Goal: Task Accomplishment & Management: Manage account settings

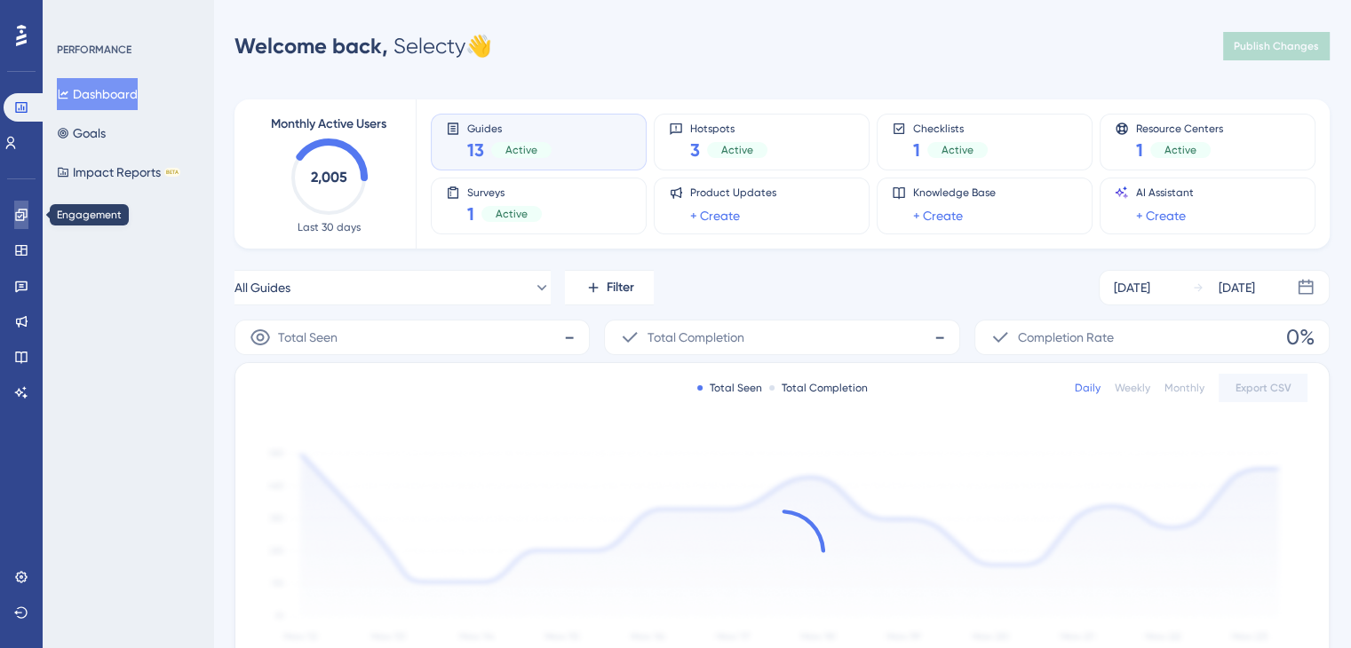
drag, startPoint x: 0, startPoint y: 0, endPoint x: 11, endPoint y: 215, distance: 215.1
click at [14, 215] on link at bounding box center [21, 215] width 14 height 28
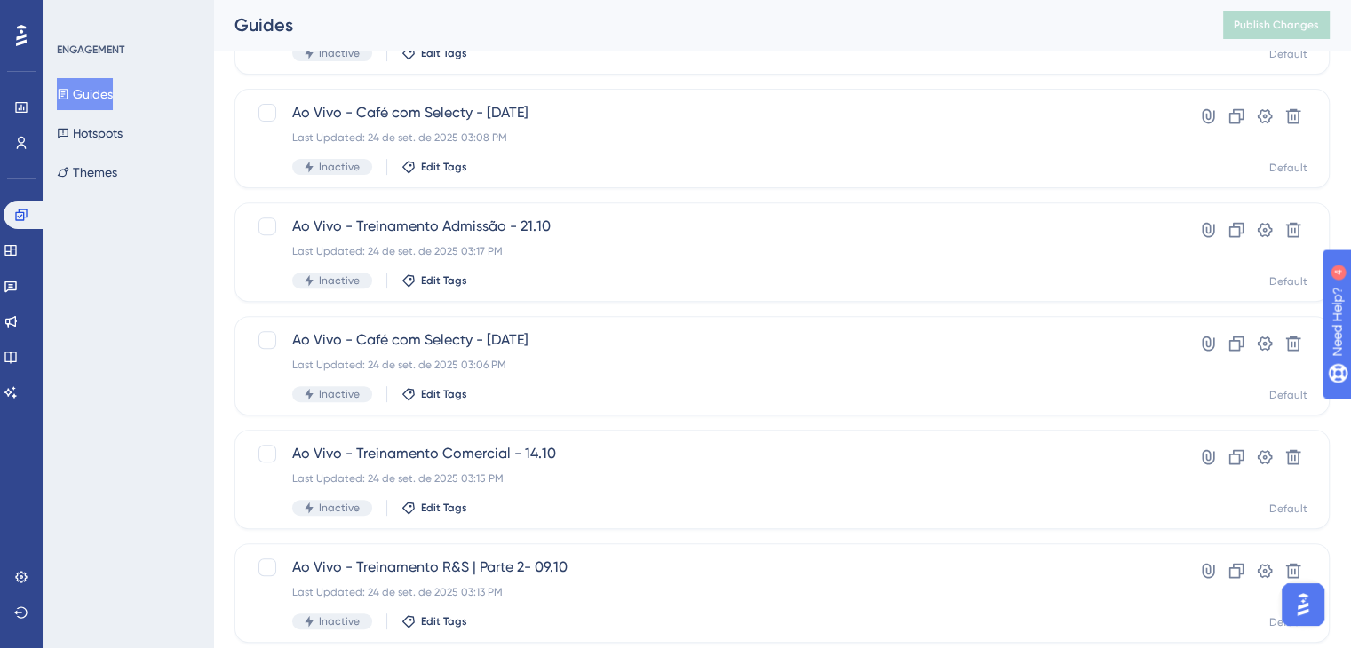
scroll to position [730, 0]
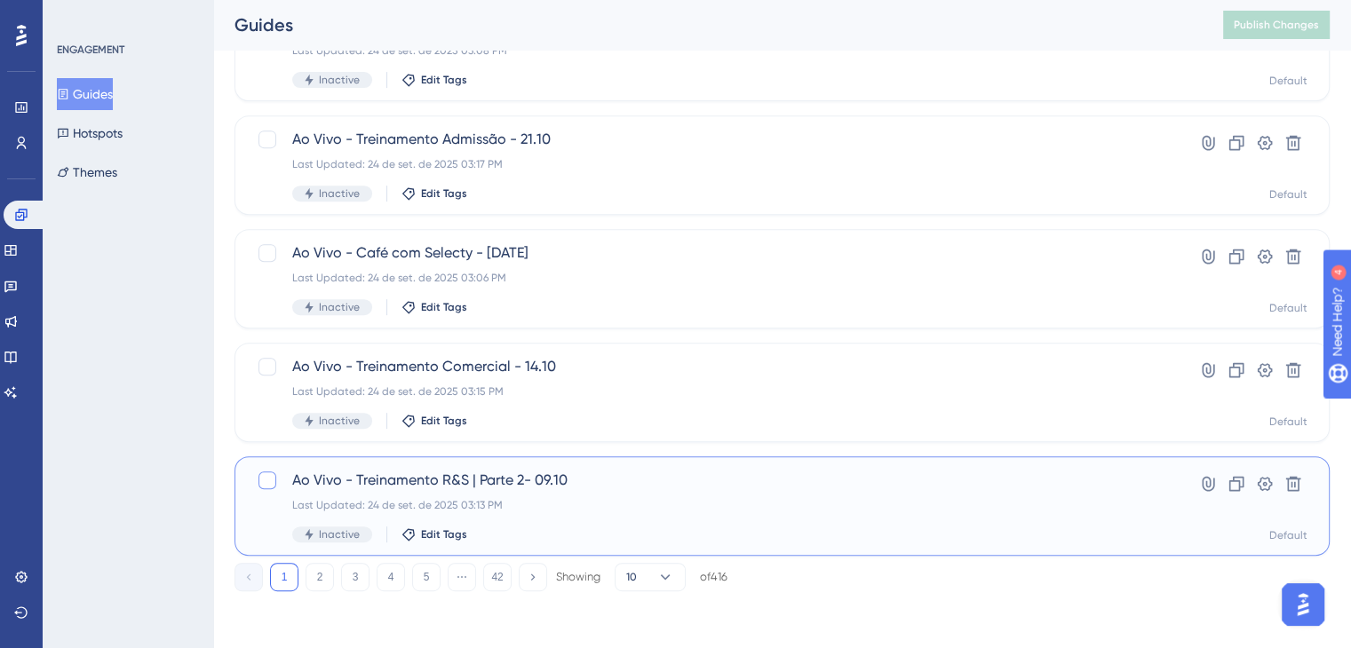
click at [275, 484] on div at bounding box center [267, 480] width 18 height 18
checkbox input "true"
click at [321, 485] on span "Ao Vivo - Treinamento R&S | Parte 2- 09.10" at bounding box center [710, 480] width 837 height 21
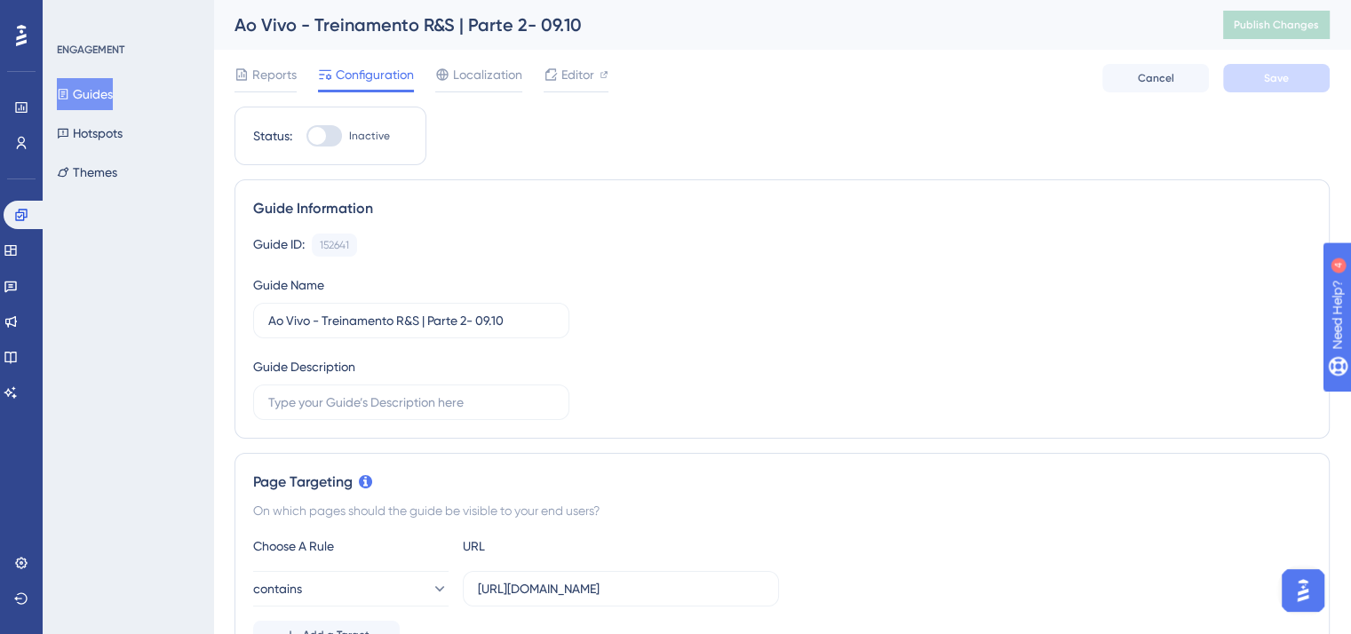
click at [330, 131] on div at bounding box center [324, 135] width 36 height 21
click at [306, 136] on input "Inactive" at bounding box center [305, 136] width 1 height 1
checkbox input "true"
click at [1257, 90] on button "Save" at bounding box center [1276, 78] width 107 height 28
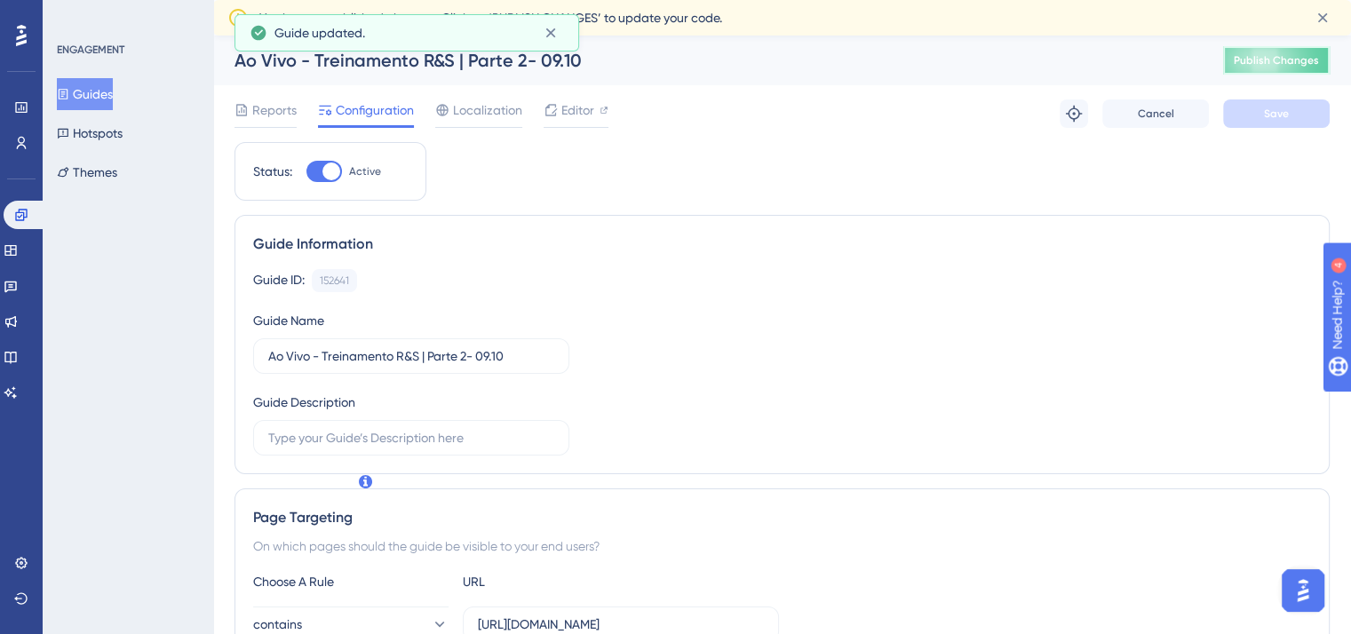
click at [1294, 56] on span "Publish Changes" at bounding box center [1275, 60] width 85 height 14
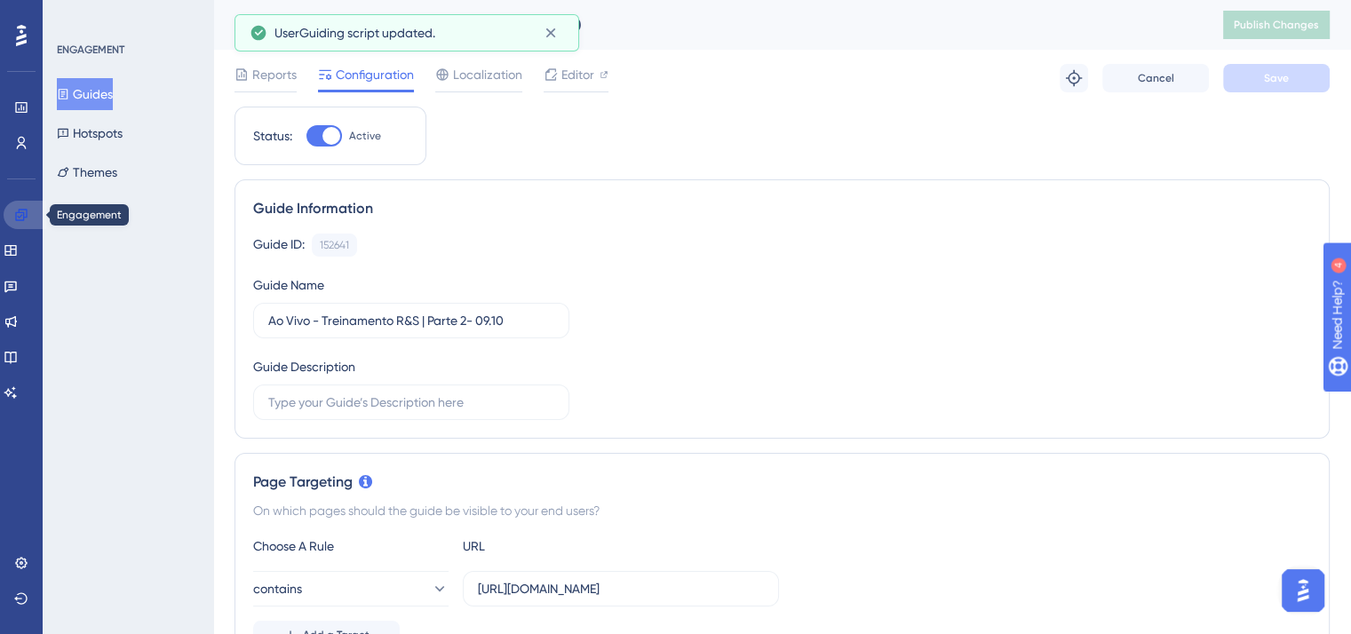
click at [21, 219] on icon at bounding box center [21, 215] width 12 height 12
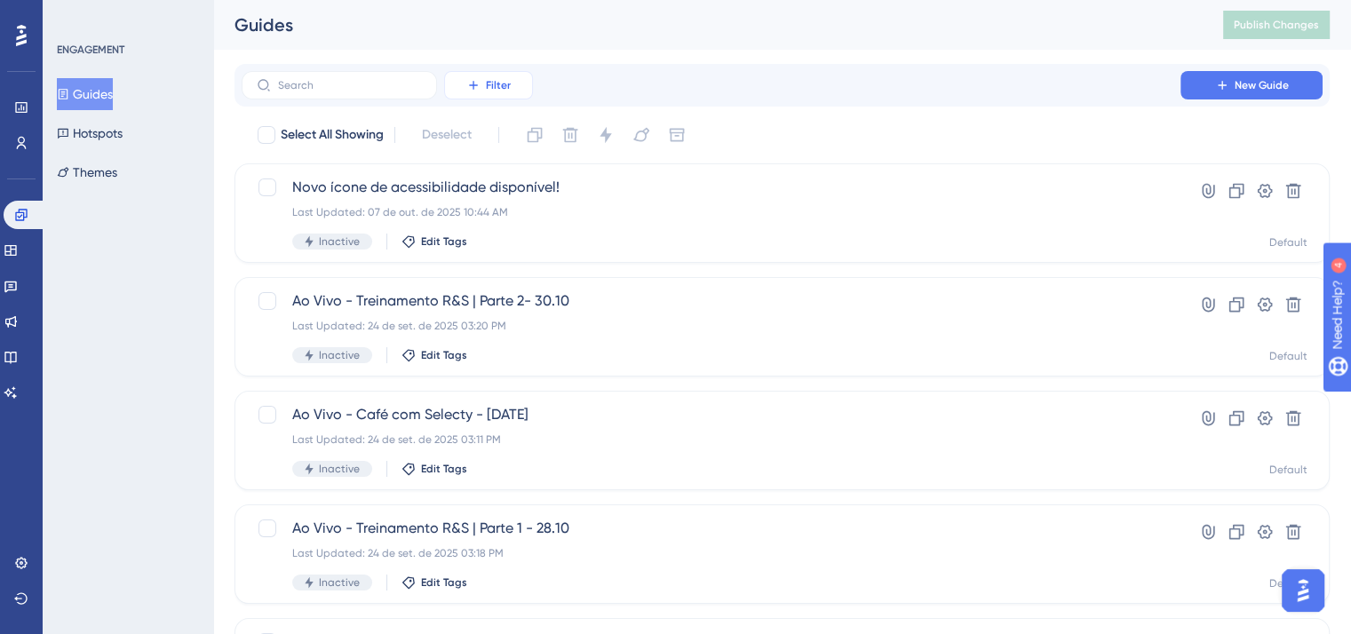
click at [464, 93] on button "Filter" at bounding box center [488, 85] width 89 height 28
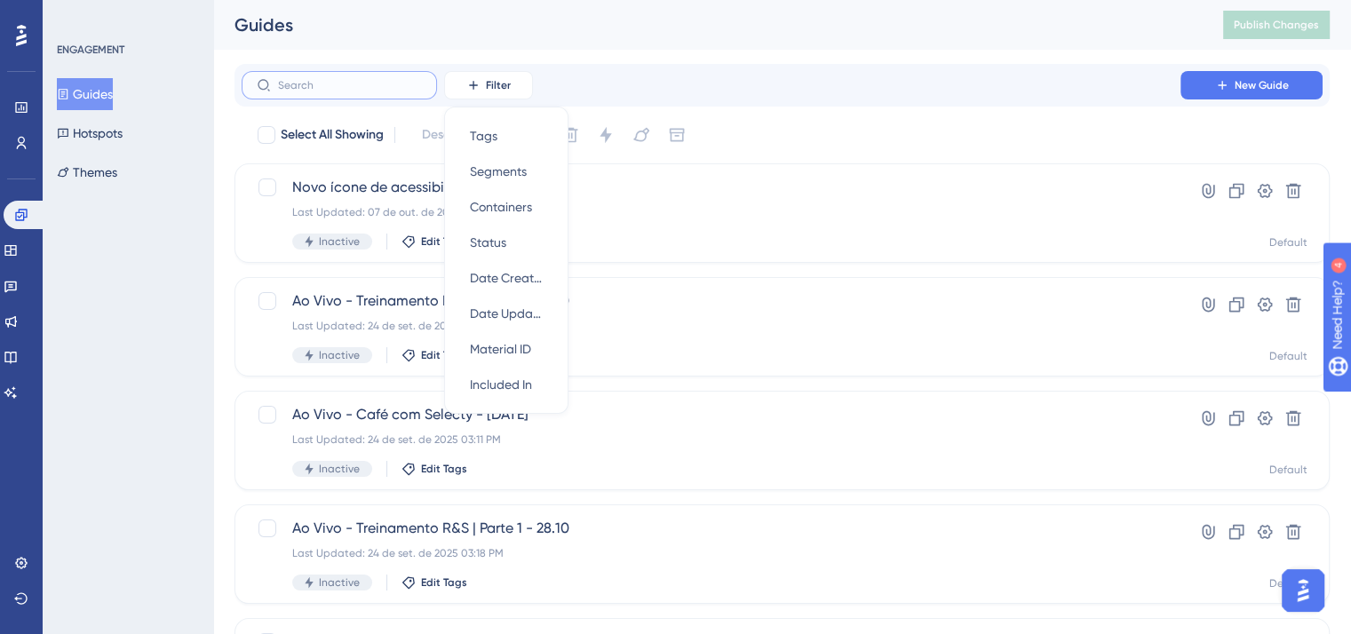
click at [398, 86] on input "text" at bounding box center [350, 85] width 144 height 12
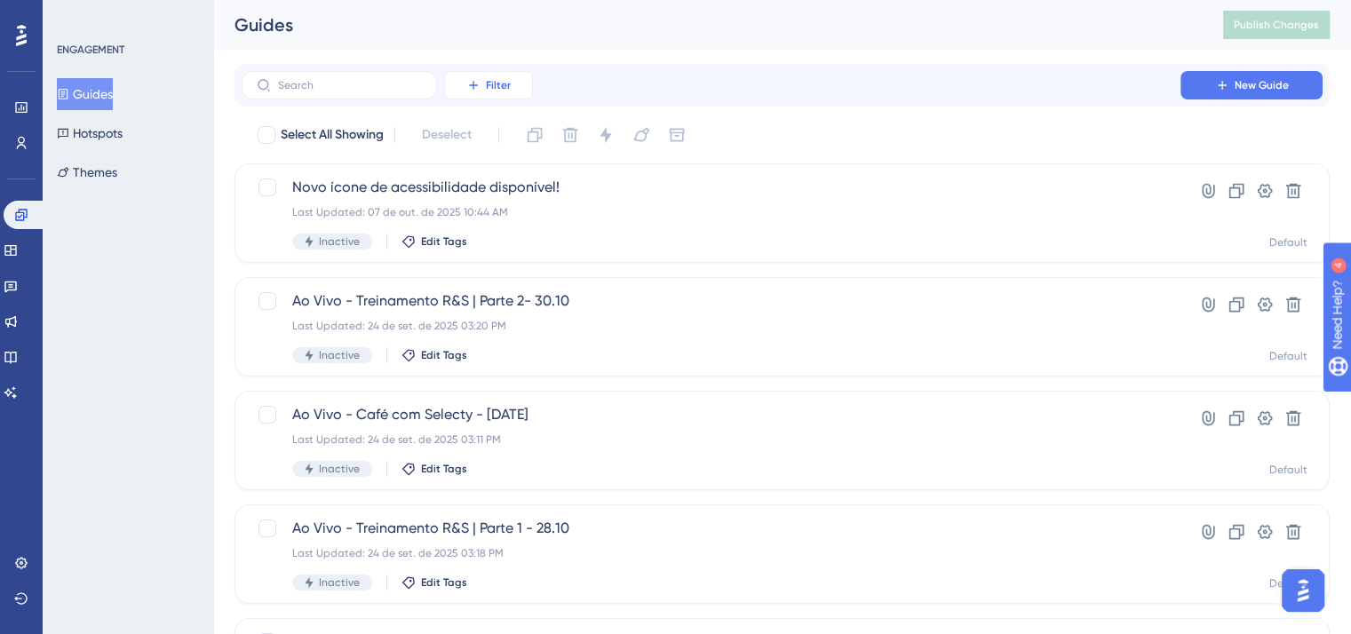
click at [505, 87] on span "Filter" at bounding box center [498, 85] width 25 height 14
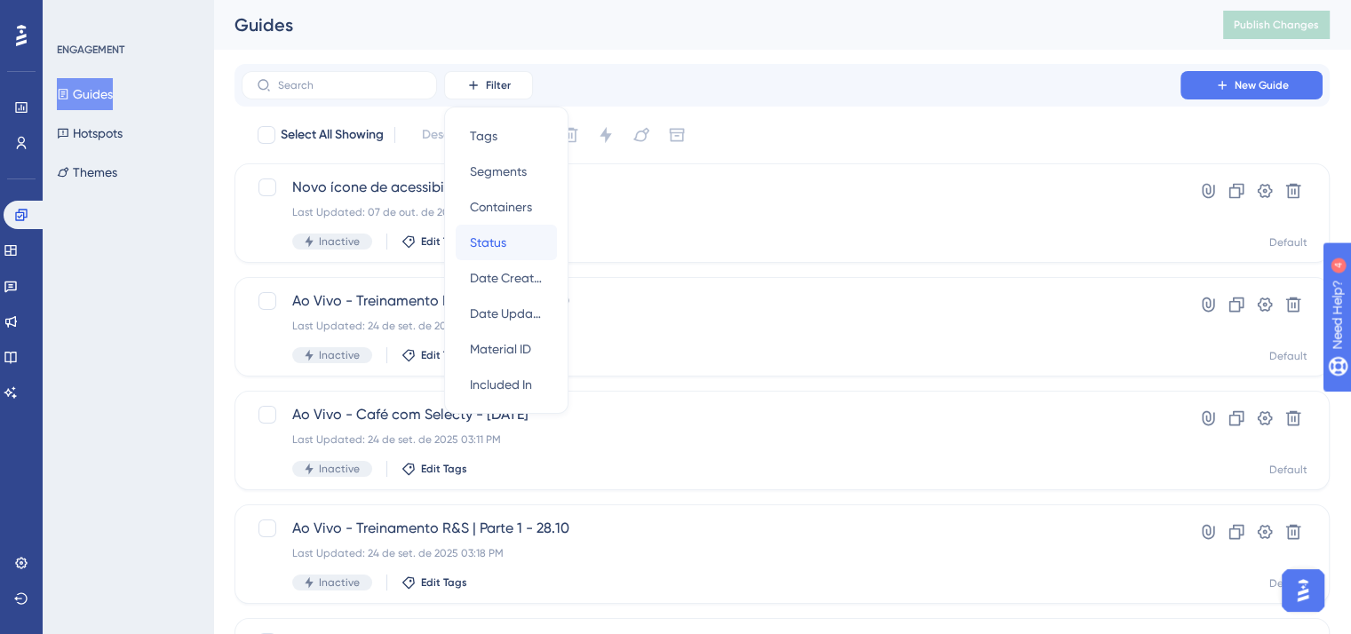
click at [503, 250] on span "Status" at bounding box center [488, 242] width 36 height 21
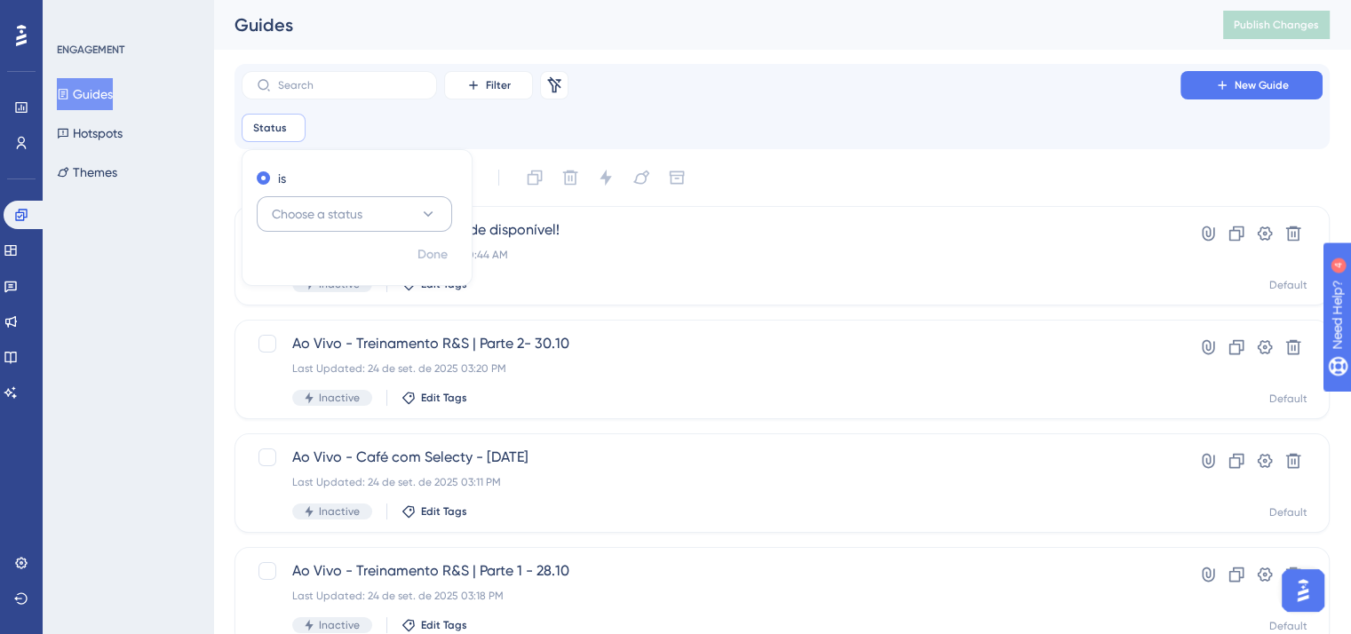
click at [317, 203] on span "Choose a status" at bounding box center [317, 213] width 91 height 21
click at [306, 256] on div "Active Active" at bounding box center [354, 268] width 144 height 36
click at [191, 365] on div "ENGAGEMENT Guides Hotspots Themes" at bounding box center [128, 317] width 170 height 634
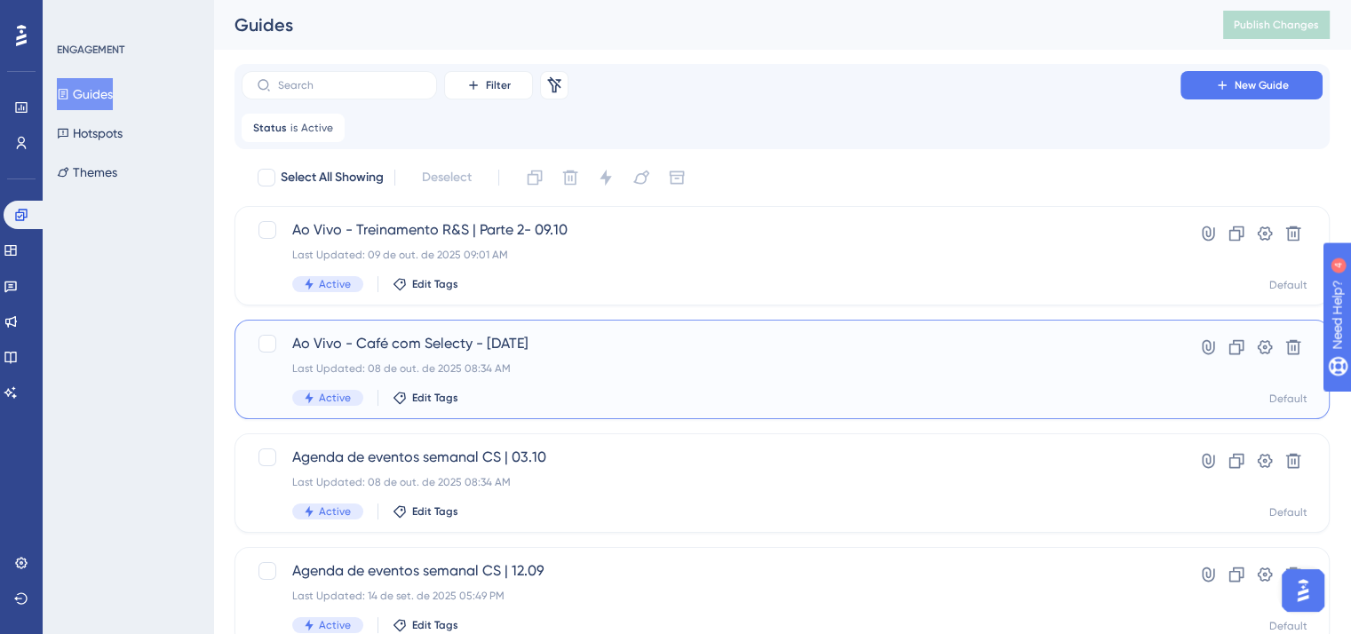
click at [346, 357] on div "Ao Vivo - Café com Selecty - [DATE] Last Updated: 08 de out. de 2025 08:34 AM A…" at bounding box center [710, 369] width 837 height 73
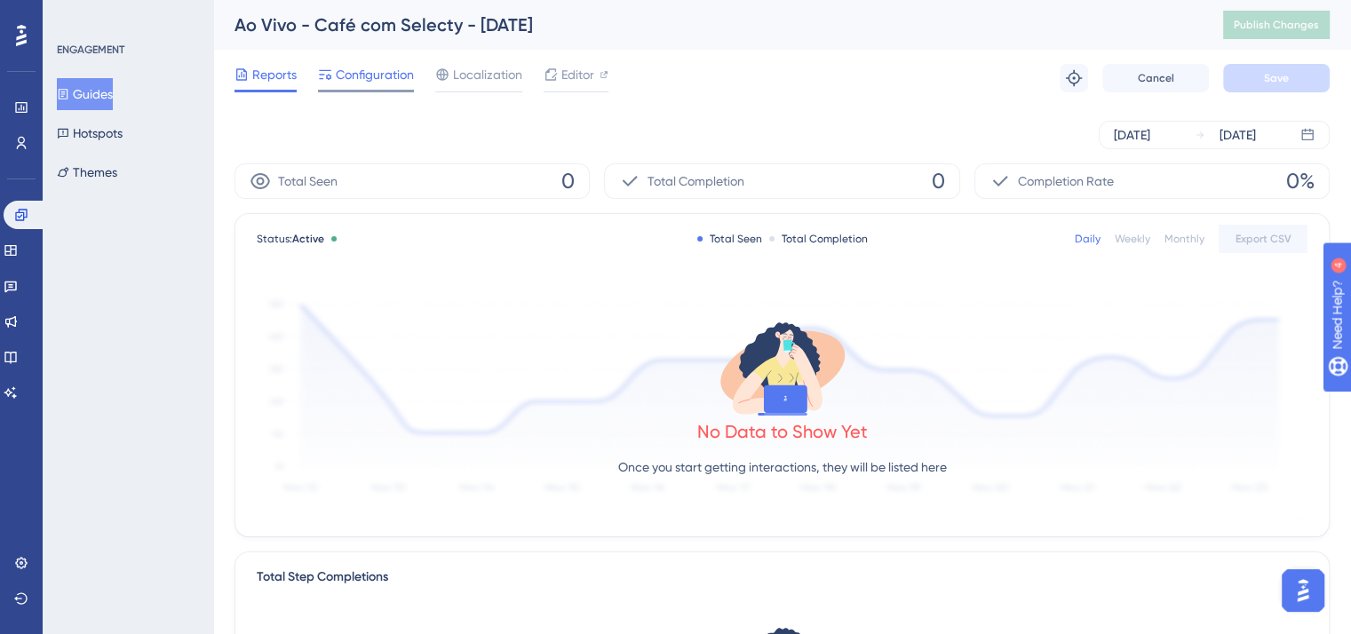
click at [386, 72] on span "Configuration" at bounding box center [375, 74] width 78 height 21
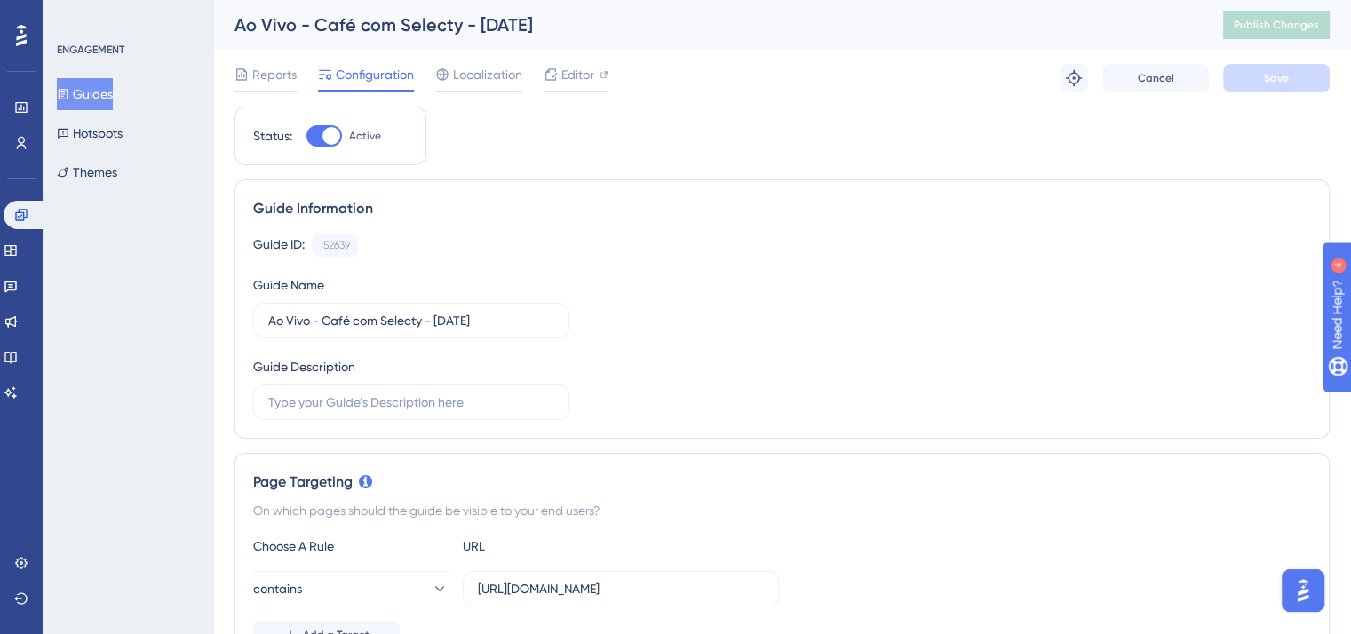
click at [318, 147] on div "Status: Active" at bounding box center [330, 136] width 192 height 59
click at [323, 136] on div at bounding box center [331, 136] width 18 height 18
click at [306, 136] on input "Active" at bounding box center [305, 136] width 1 height 1
checkbox input "false"
click at [1297, 74] on button "Save" at bounding box center [1276, 78] width 107 height 28
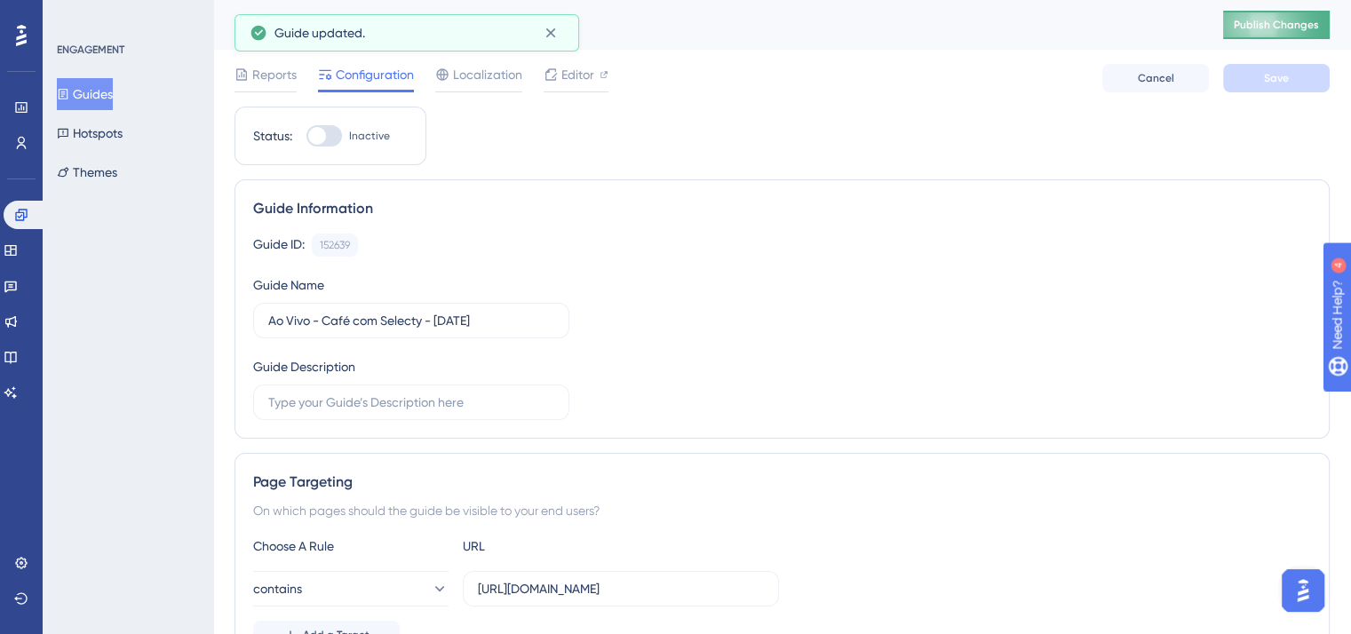
click at [1288, 20] on span "Publish Changes" at bounding box center [1275, 25] width 85 height 14
click at [261, 71] on span "Reports" at bounding box center [274, 74] width 44 height 21
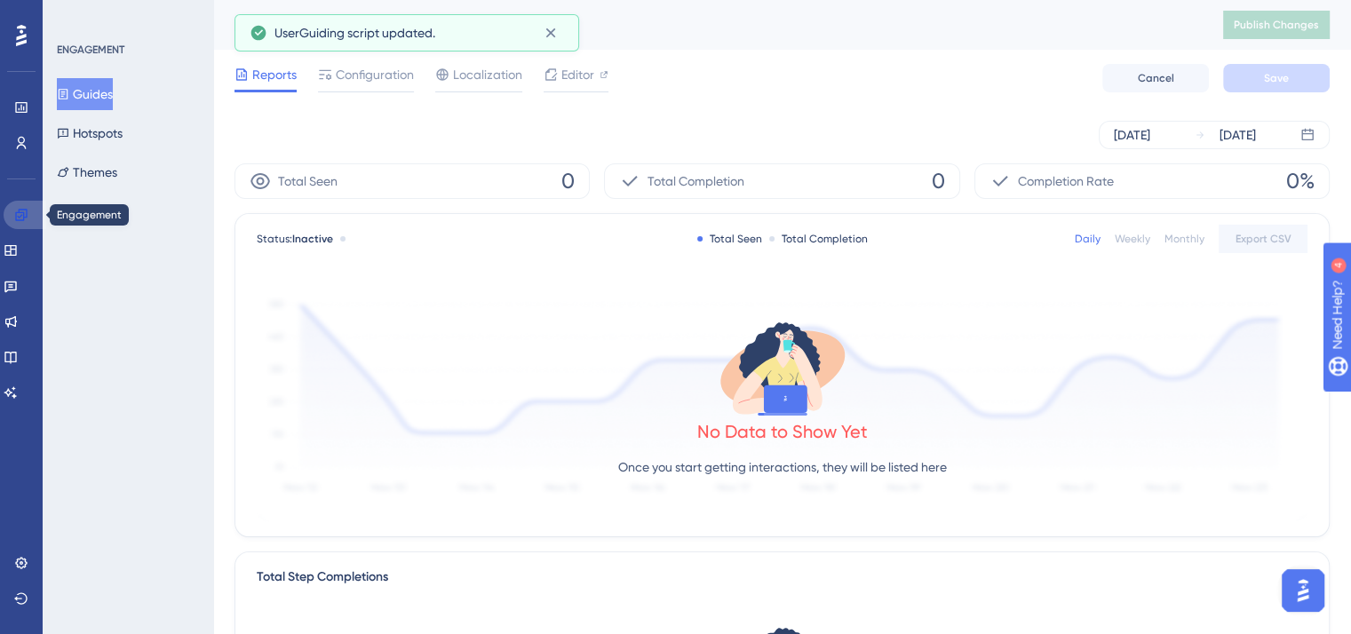
click at [31, 215] on link at bounding box center [25, 215] width 43 height 28
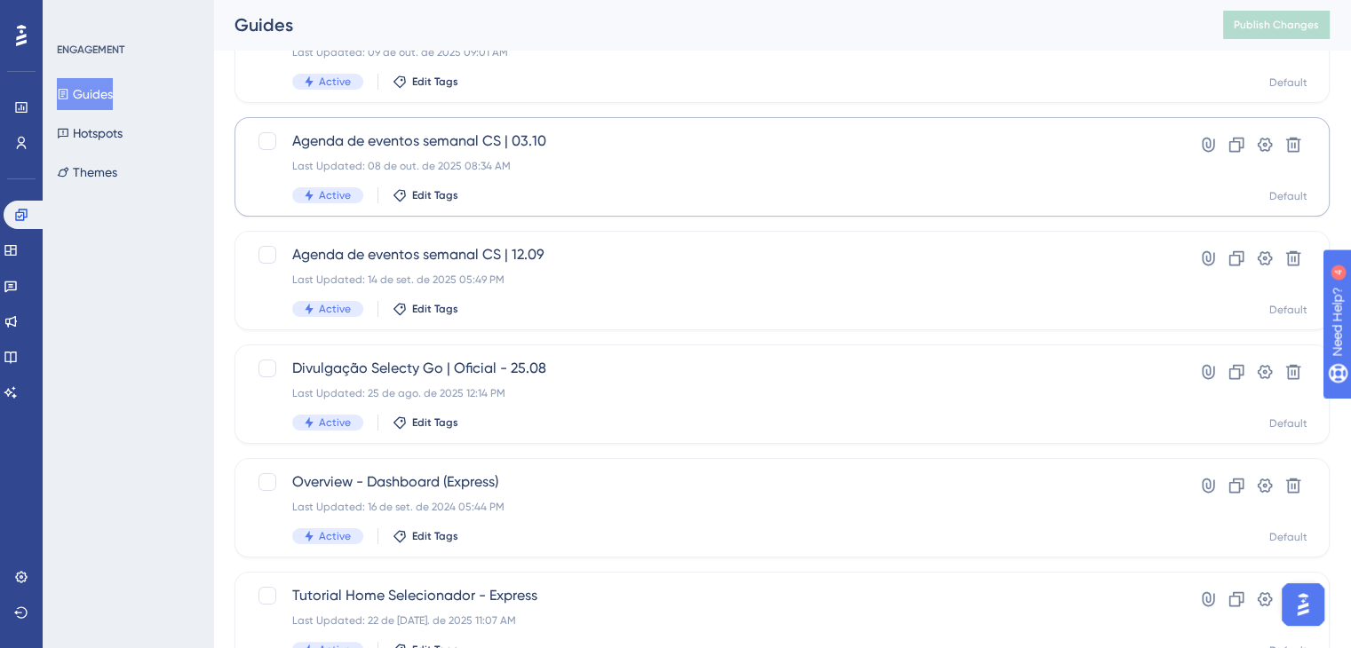
scroll to position [206, 0]
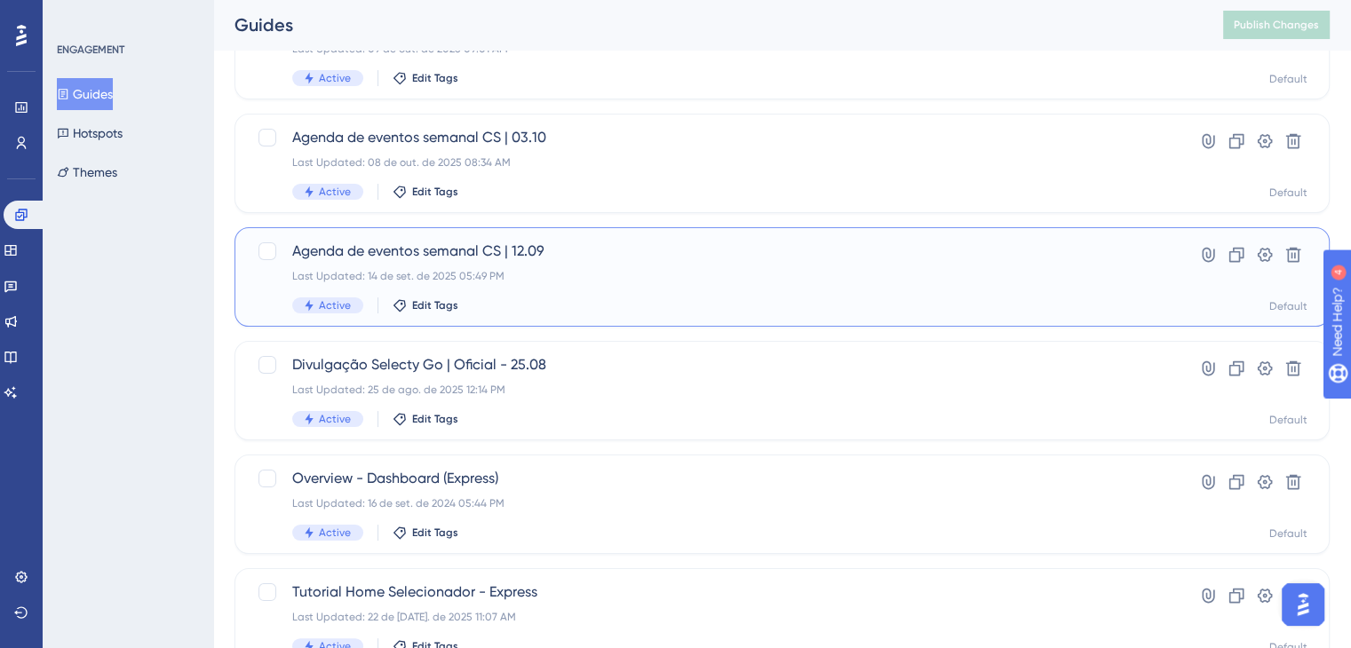
click at [311, 254] on span "Agenda de eventos semanal CS | 12.09" at bounding box center [710, 251] width 837 height 21
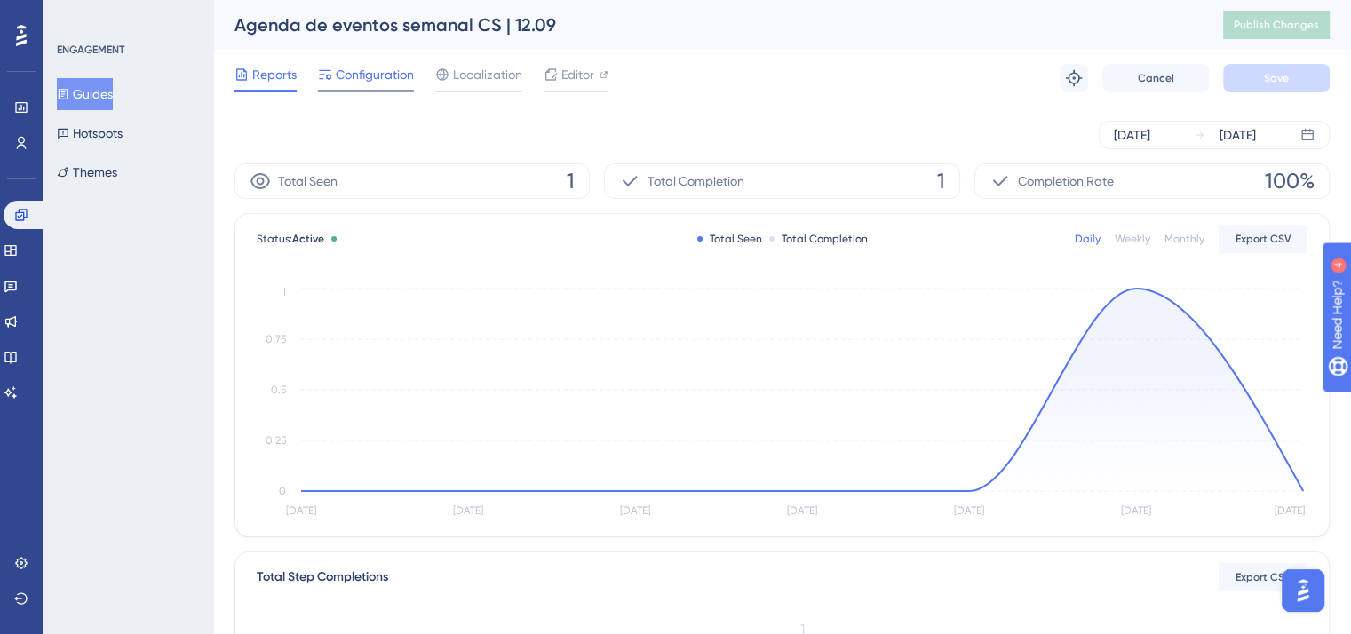
click at [348, 70] on span "Configuration" at bounding box center [375, 74] width 78 height 21
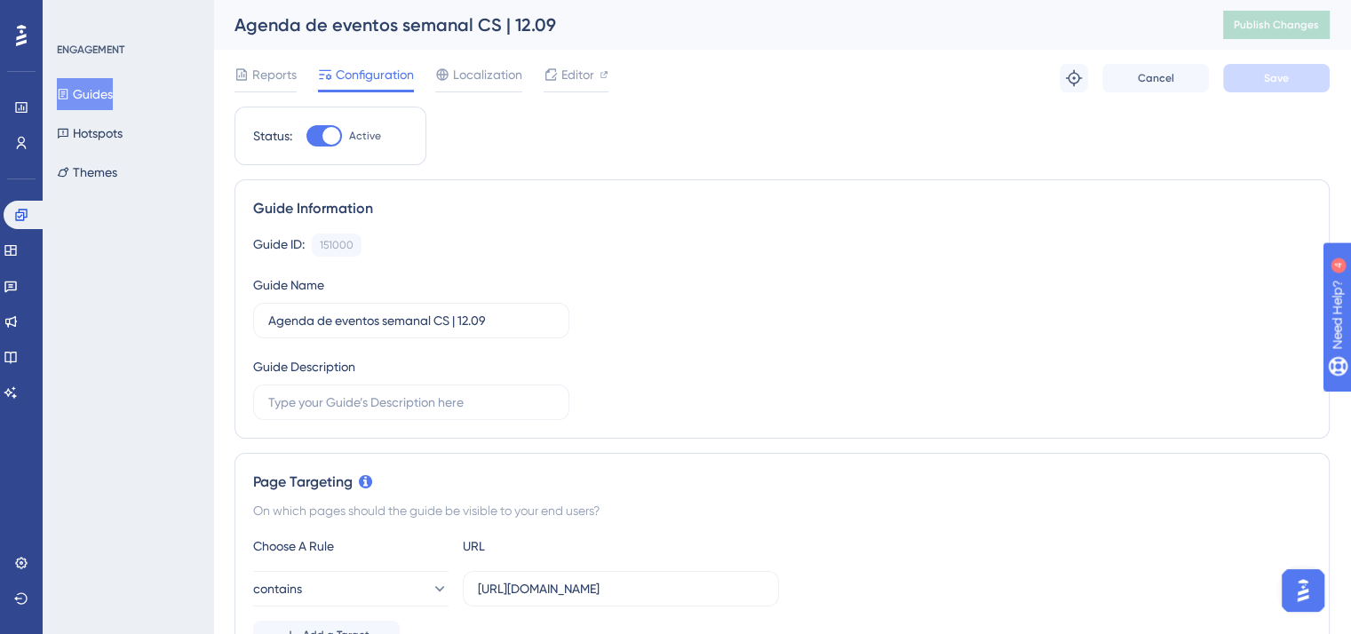
click at [327, 135] on div at bounding box center [331, 136] width 18 height 18
click at [306, 136] on input "Active" at bounding box center [305, 136] width 1 height 1
checkbox input "false"
click at [1275, 72] on span "Save" at bounding box center [1276, 78] width 25 height 14
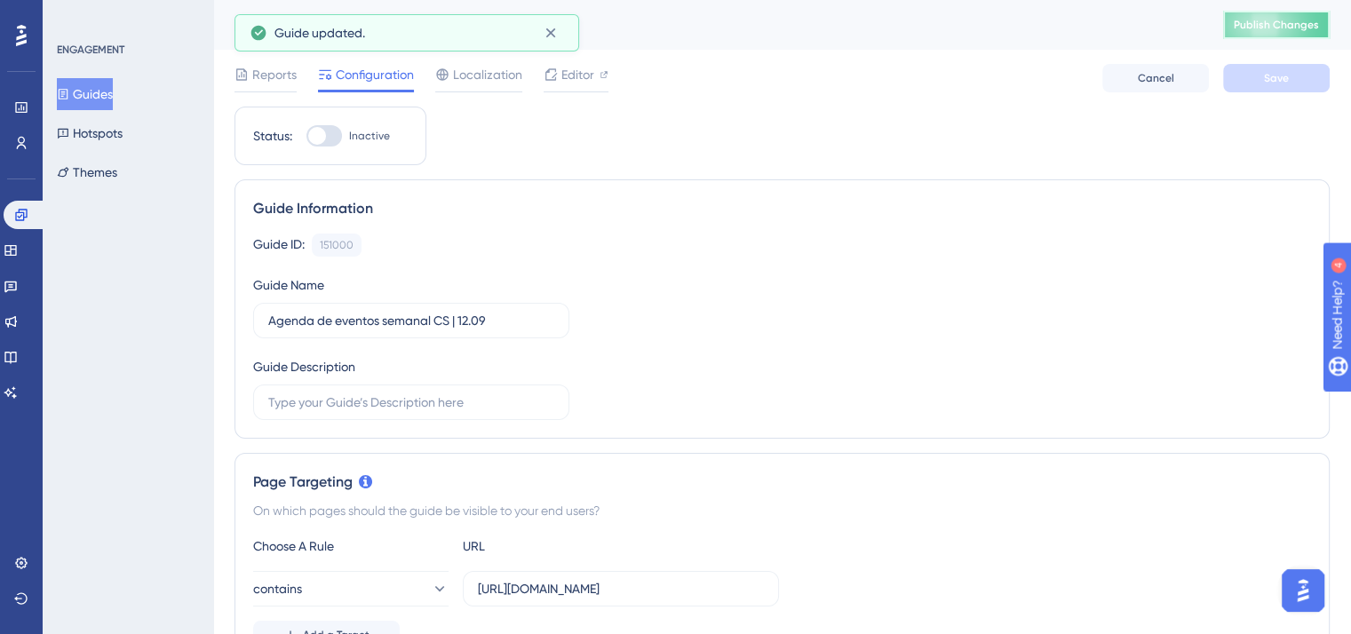
click at [1275, 24] on span "Publish Changes" at bounding box center [1275, 25] width 85 height 14
click at [31, 203] on link at bounding box center [25, 215] width 43 height 28
